Goal: Task Accomplishment & Management: Manage account settings

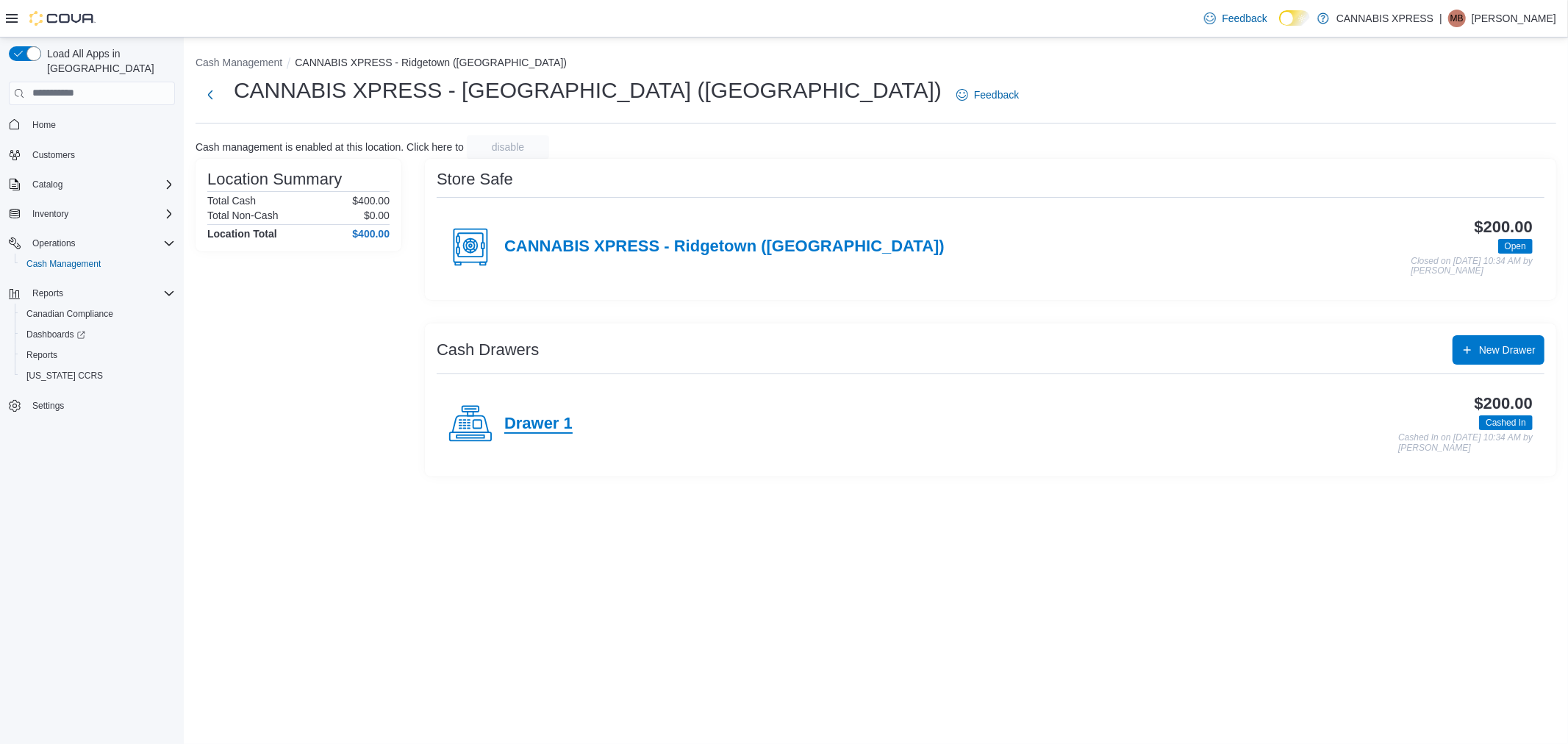
click at [532, 430] on h4 "Drawer 1" at bounding box center [538, 423] width 68 height 19
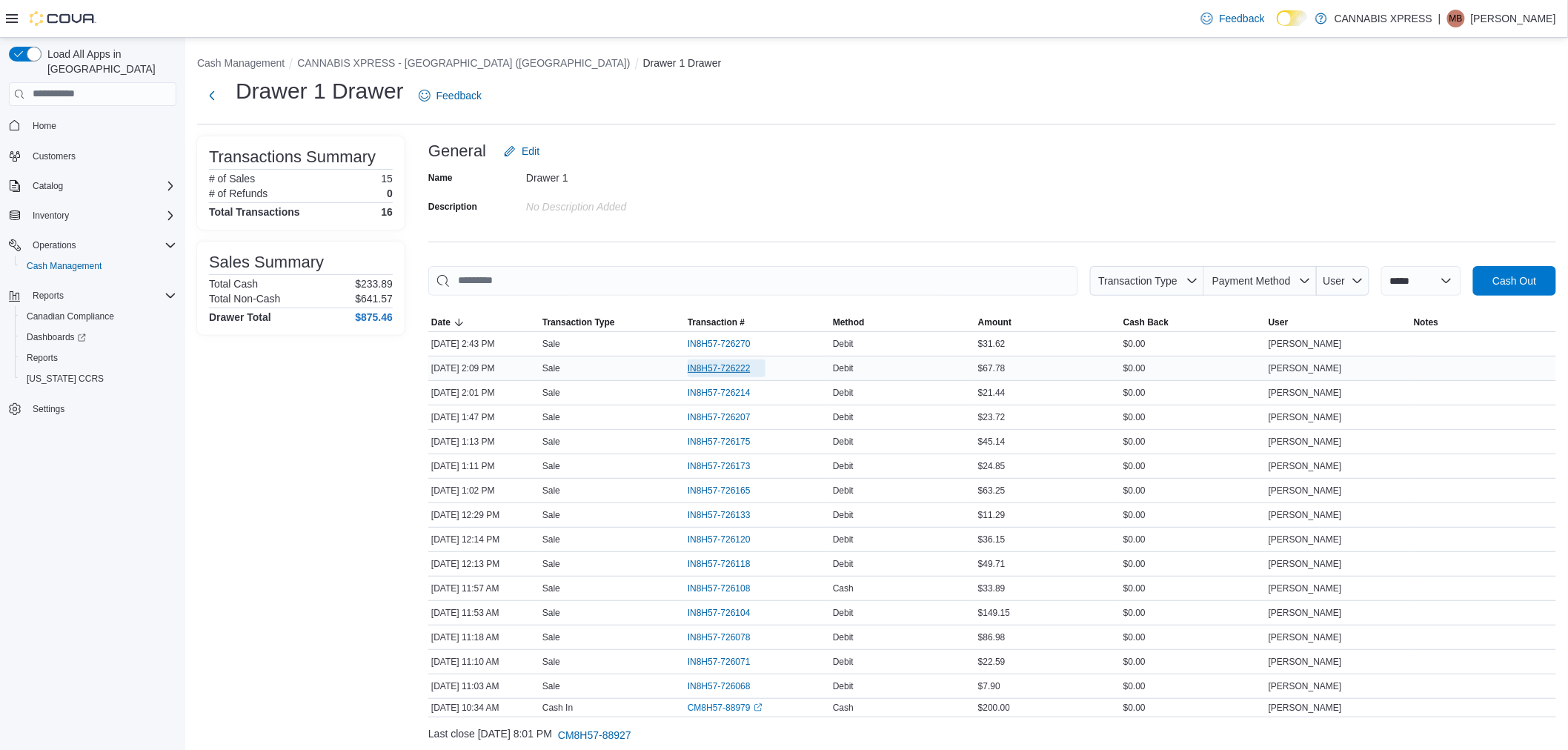
click at [721, 368] on span "IN8H57-726222" at bounding box center [718, 368] width 63 height 12
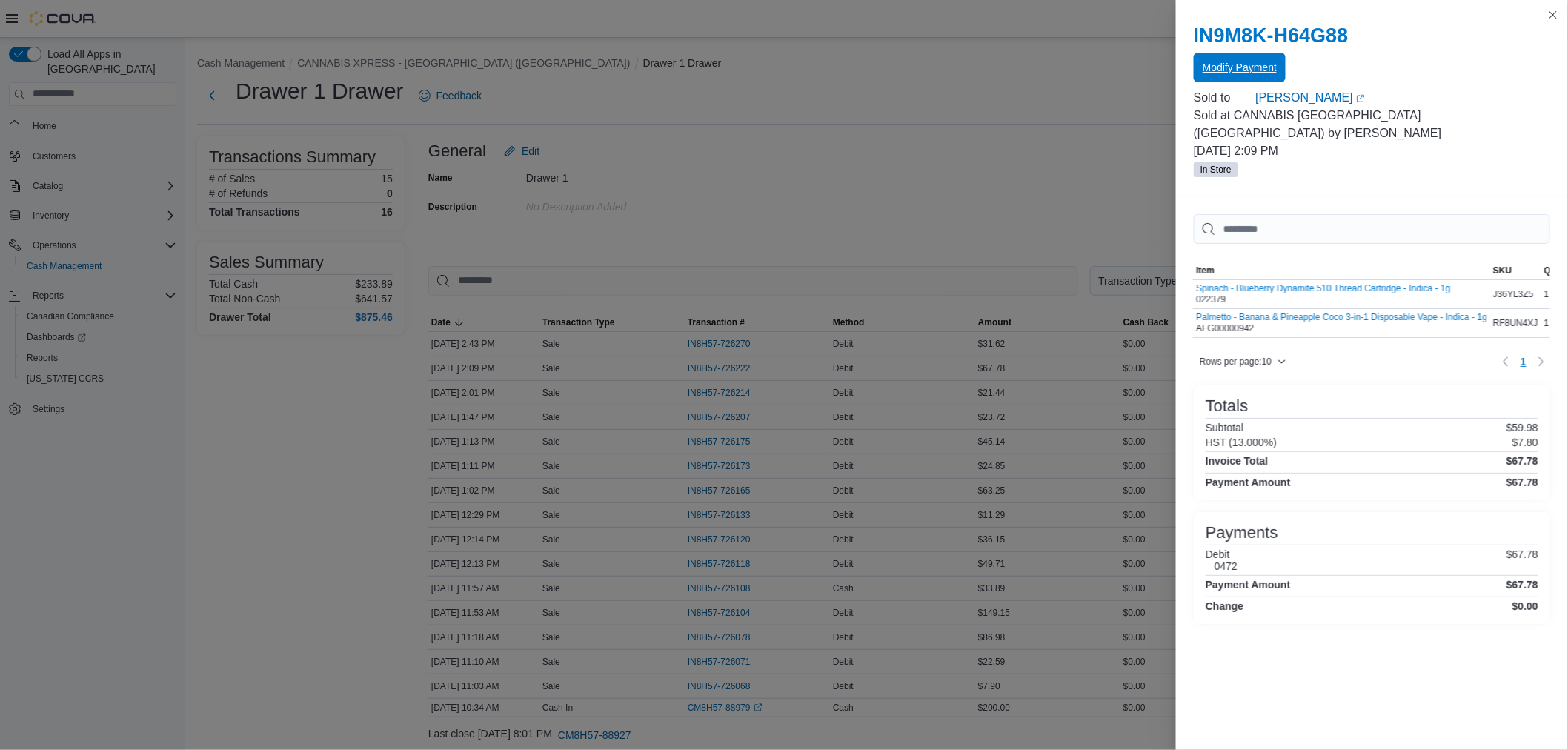
click at [1245, 79] on span "Modify Payment" at bounding box center [1239, 67] width 74 height 29
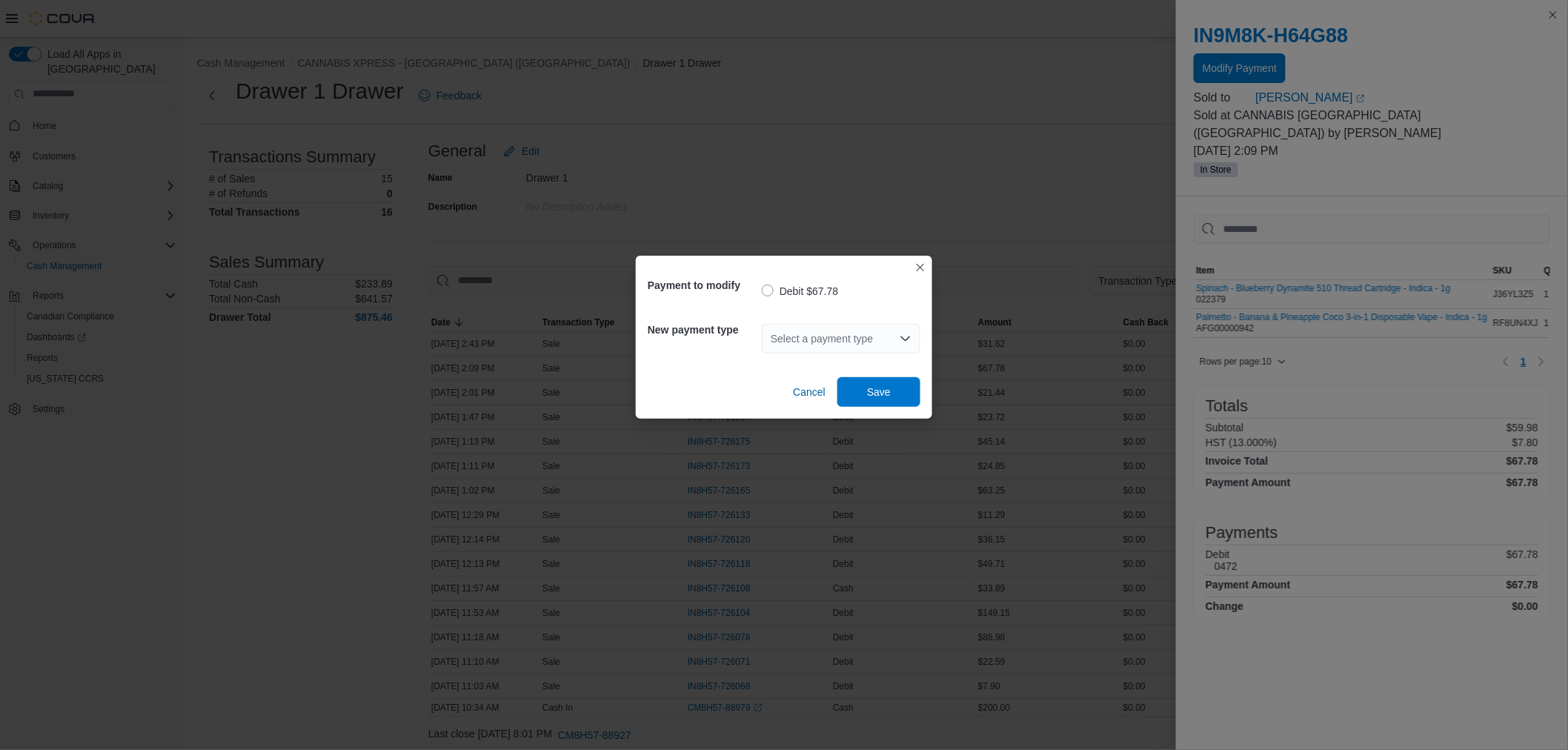
click at [815, 339] on div "Select a payment type" at bounding box center [840, 339] width 159 height 29
type input "*"
click at [799, 368] on span "V isa" at bounding box center [850, 363] width 123 height 15
click at [908, 397] on span "Save" at bounding box center [878, 391] width 65 height 29
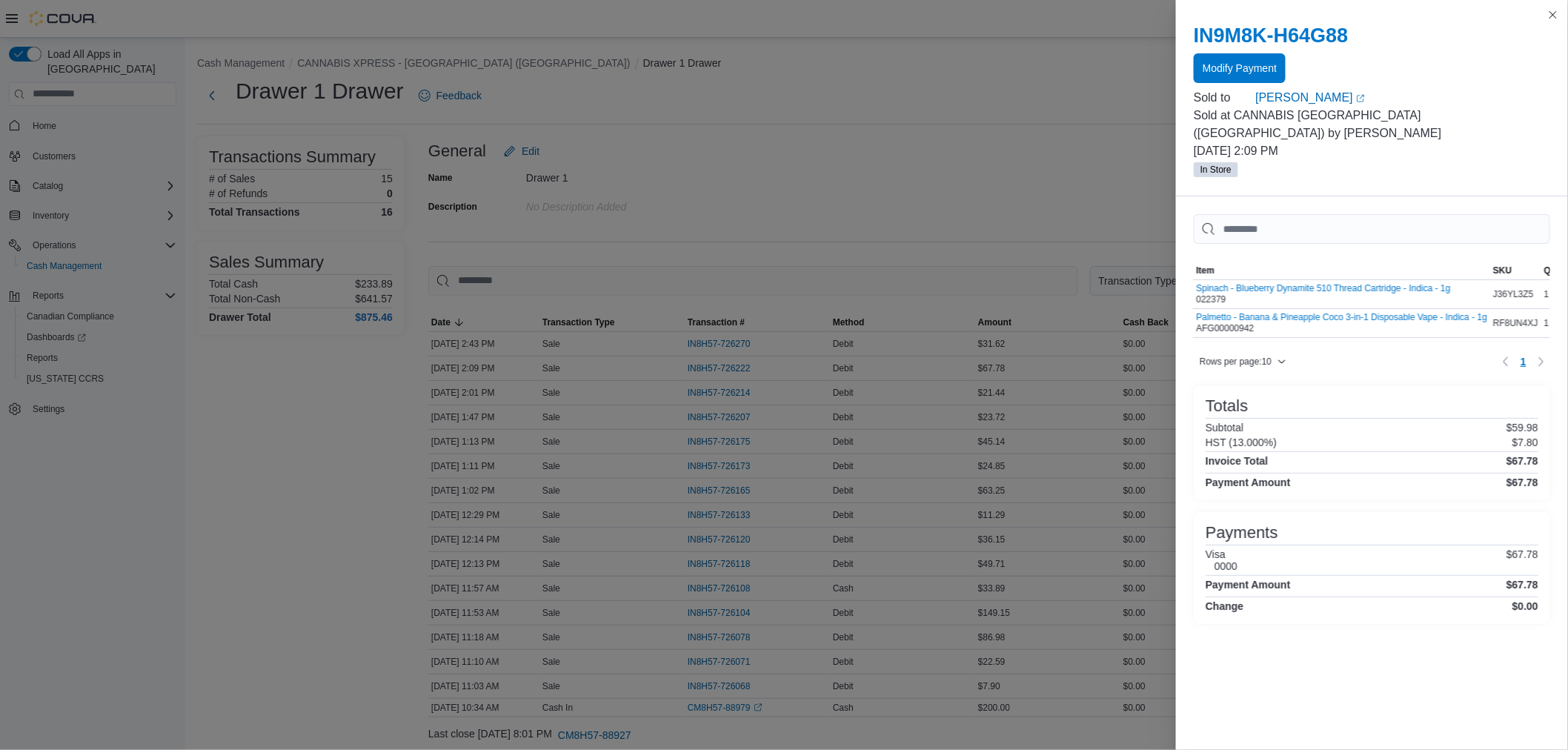
drag, startPoint x: 781, startPoint y: 184, endPoint x: 791, endPoint y: 184, distance: 10.0
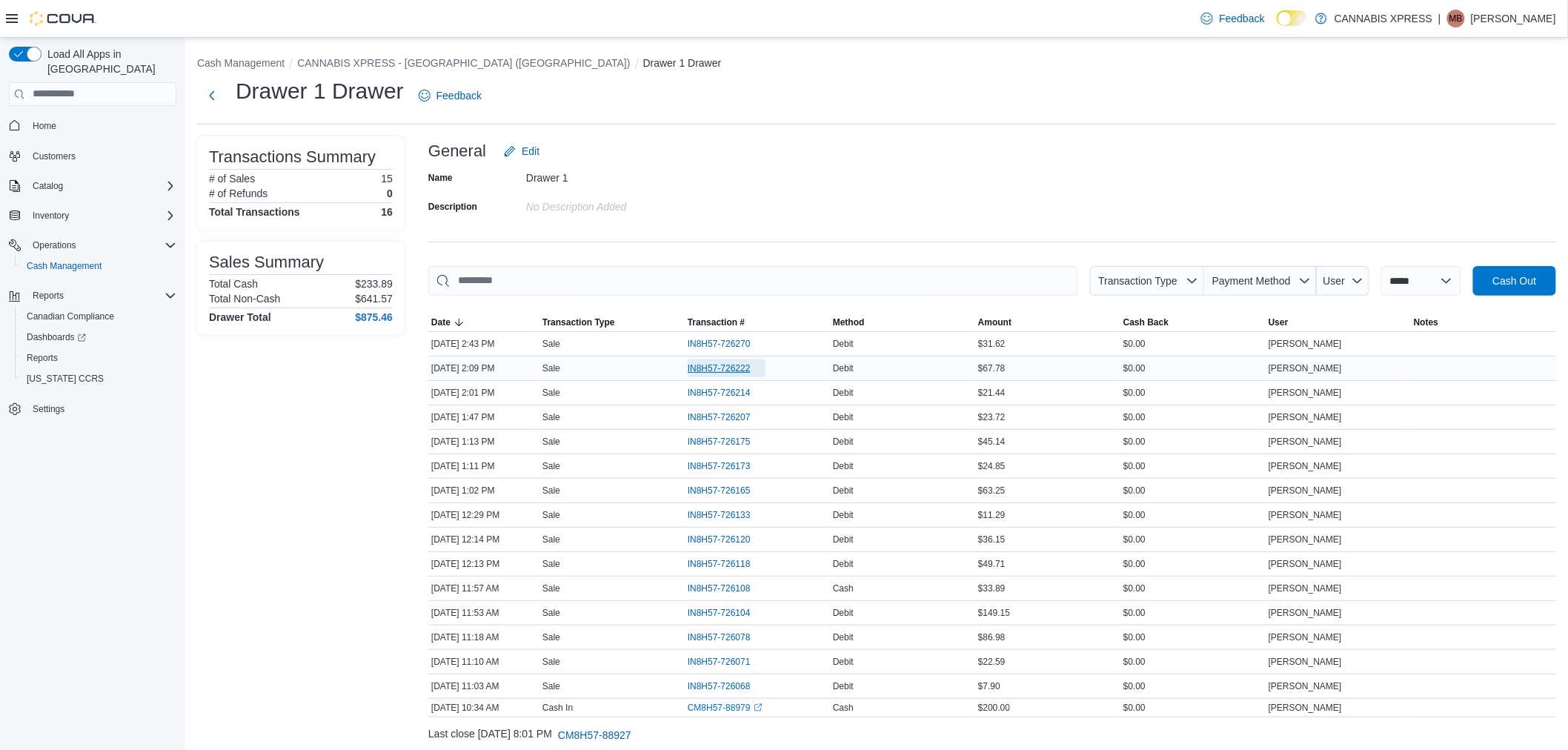
click at [745, 363] on span "IN8H57-726222" at bounding box center [718, 368] width 63 height 12
click at [363, 63] on button "CANNABIS XPRESS - [GEOGRAPHIC_DATA] ([GEOGRAPHIC_DATA])" at bounding box center [463, 63] width 332 height 12
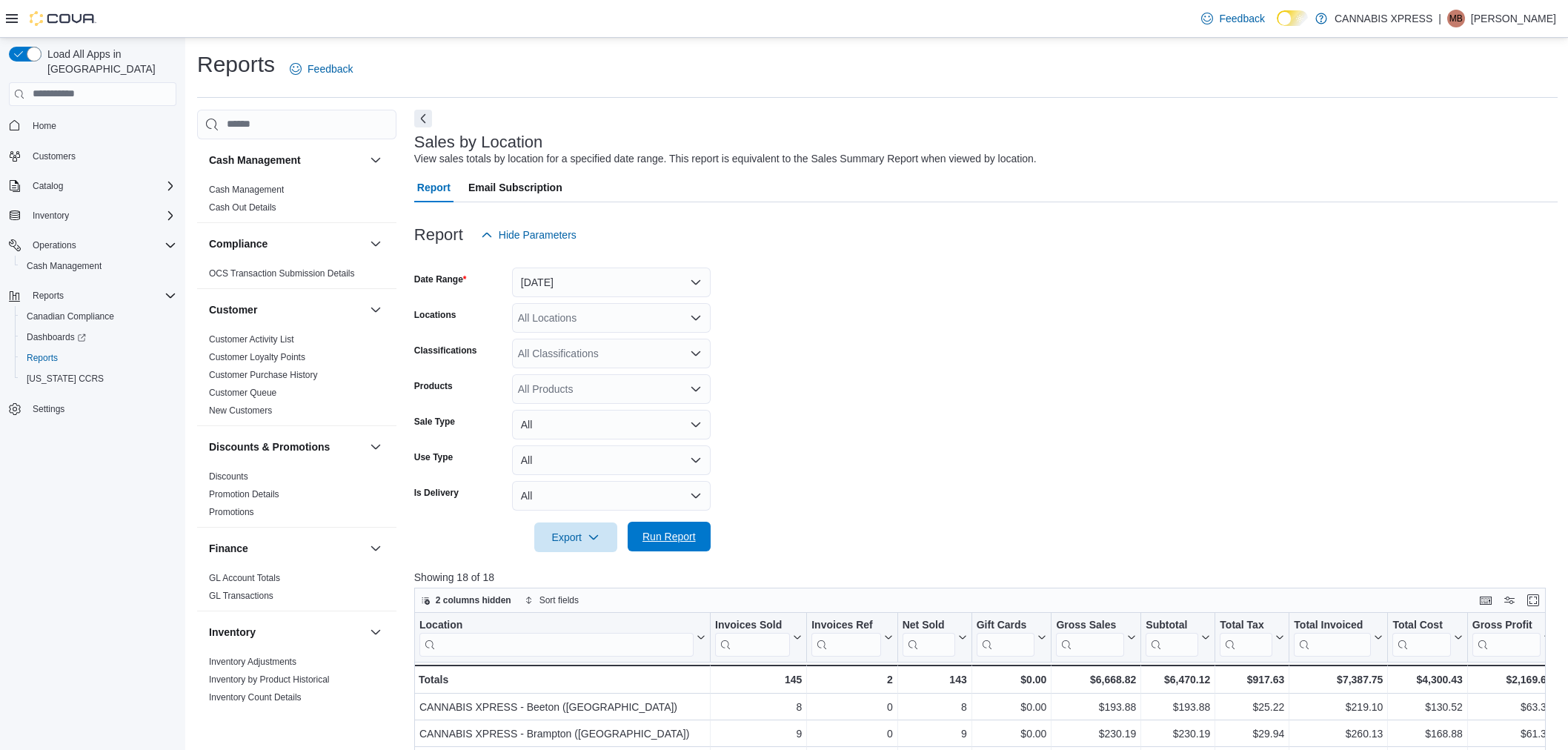
click at [674, 529] on span "Run Report" at bounding box center [669, 536] width 53 height 15
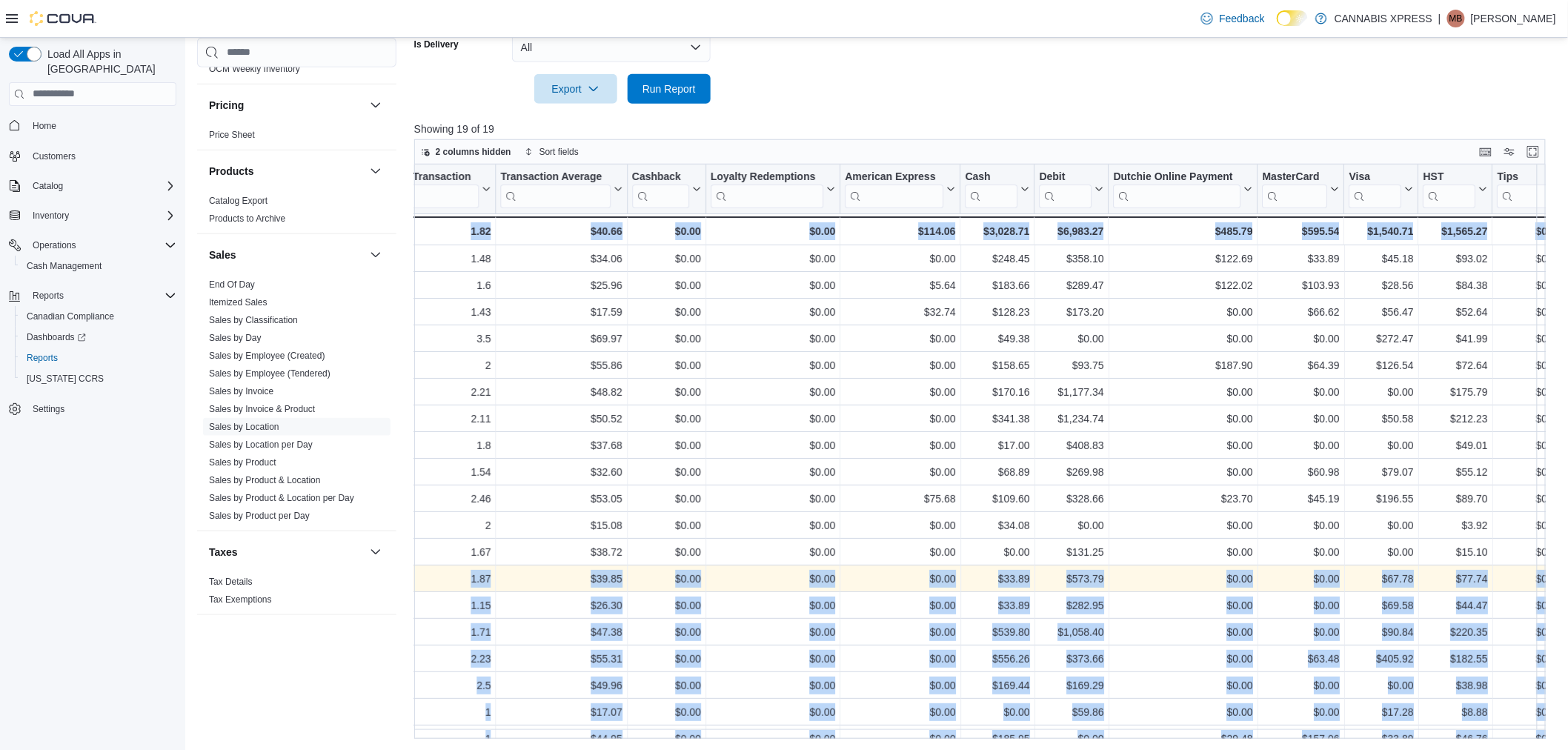
scroll to position [0, 1662]
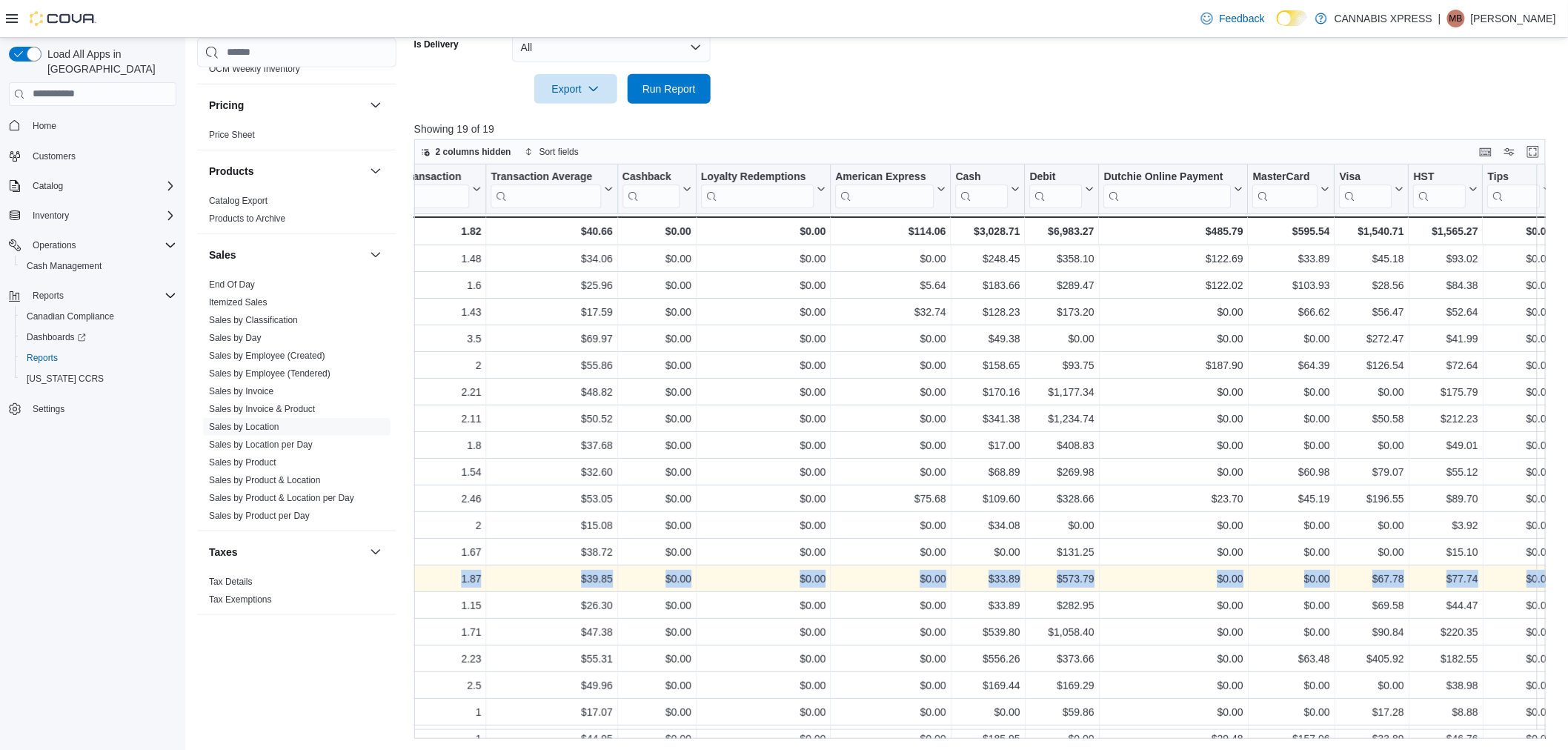
drag, startPoint x: 602, startPoint y: 579, endPoint x: 1547, endPoint y: 571, distance: 945.0
click at [640, 97] on span "Run Report" at bounding box center [669, 88] width 65 height 29
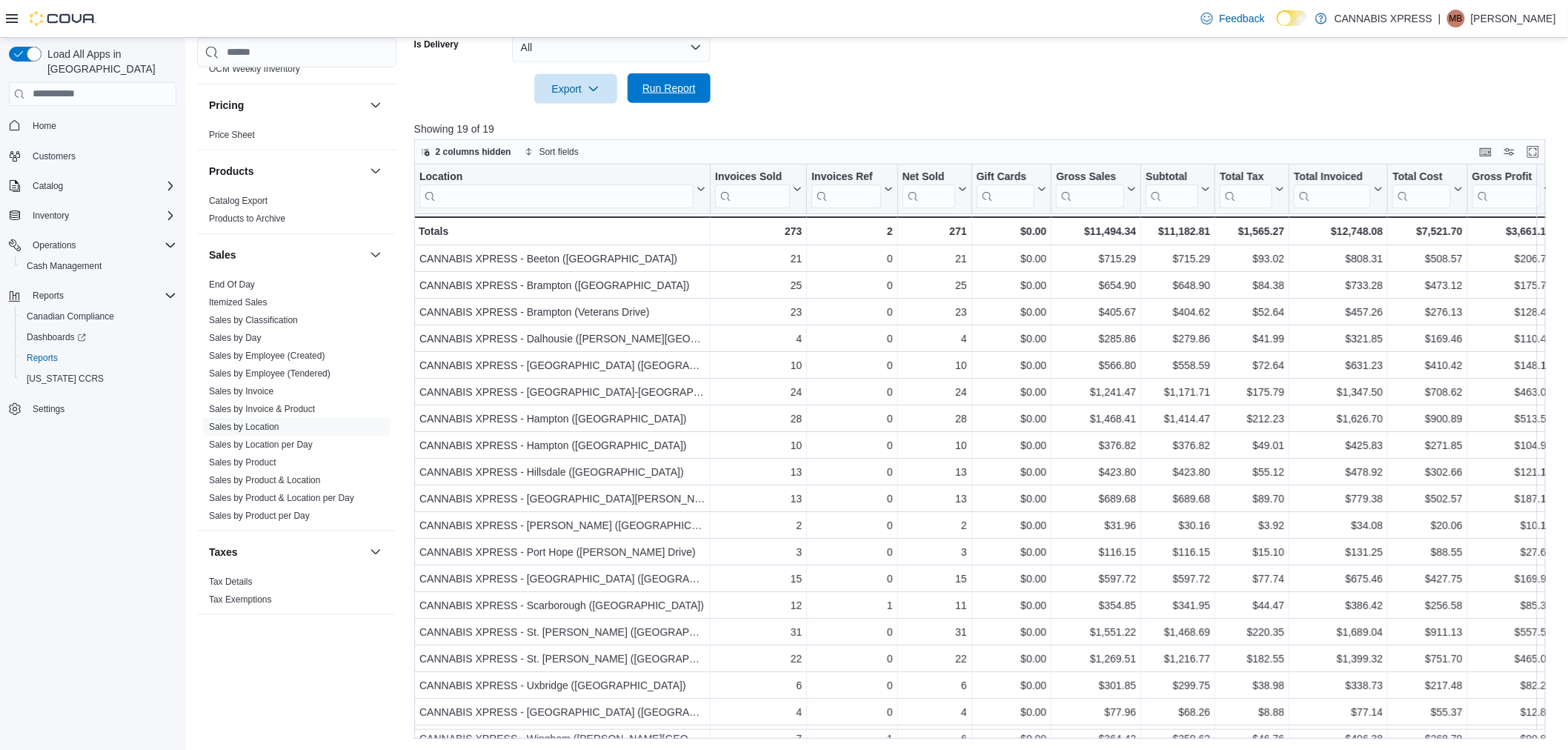
click at [672, 87] on span "Run Report" at bounding box center [669, 87] width 53 height 15
click at [690, 94] on span "Run Report" at bounding box center [669, 88] width 65 height 29
